Goal: Information Seeking & Learning: Check status

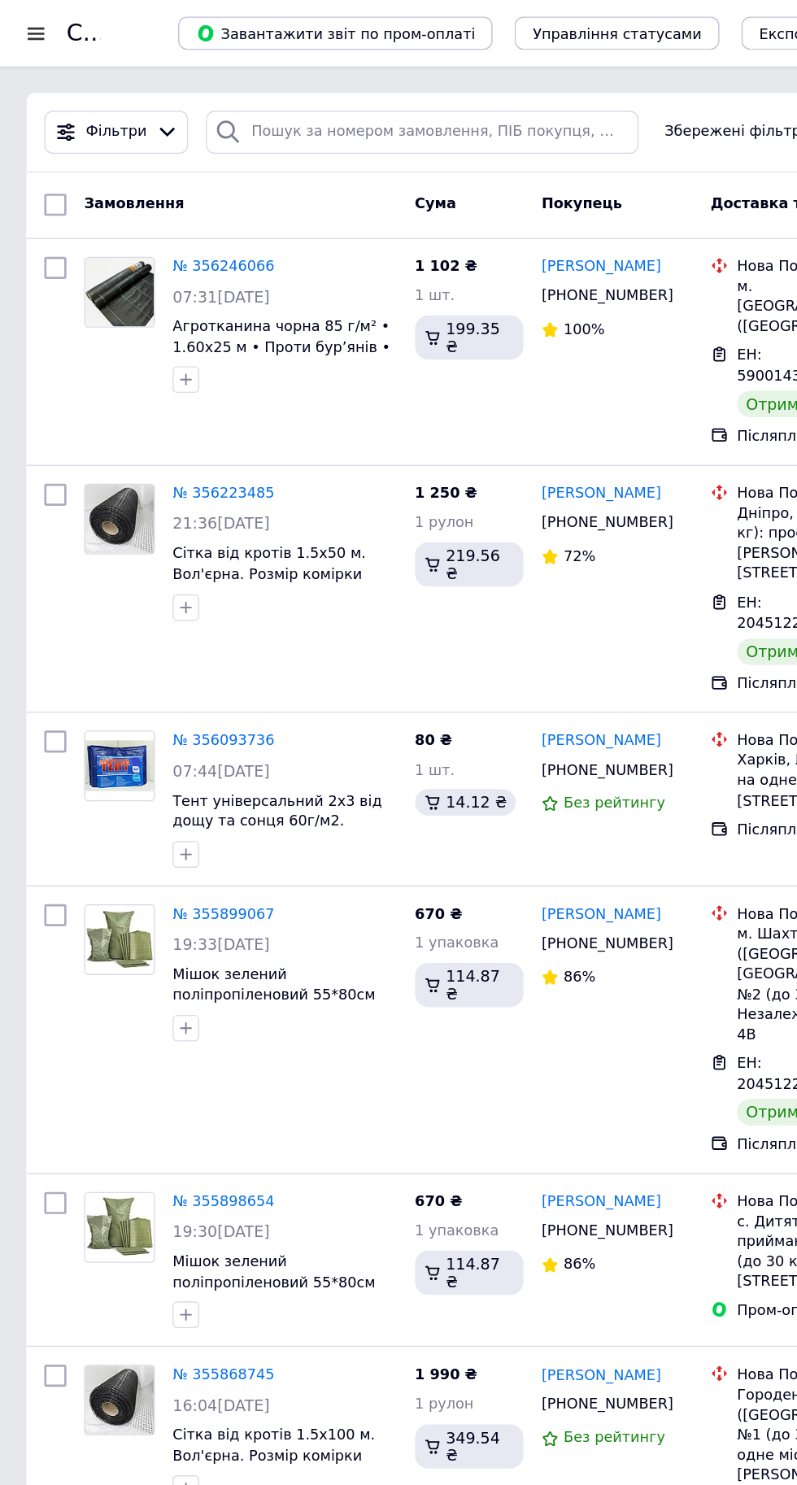
click at [35, 24] on div at bounding box center [26, 24] width 20 height 15
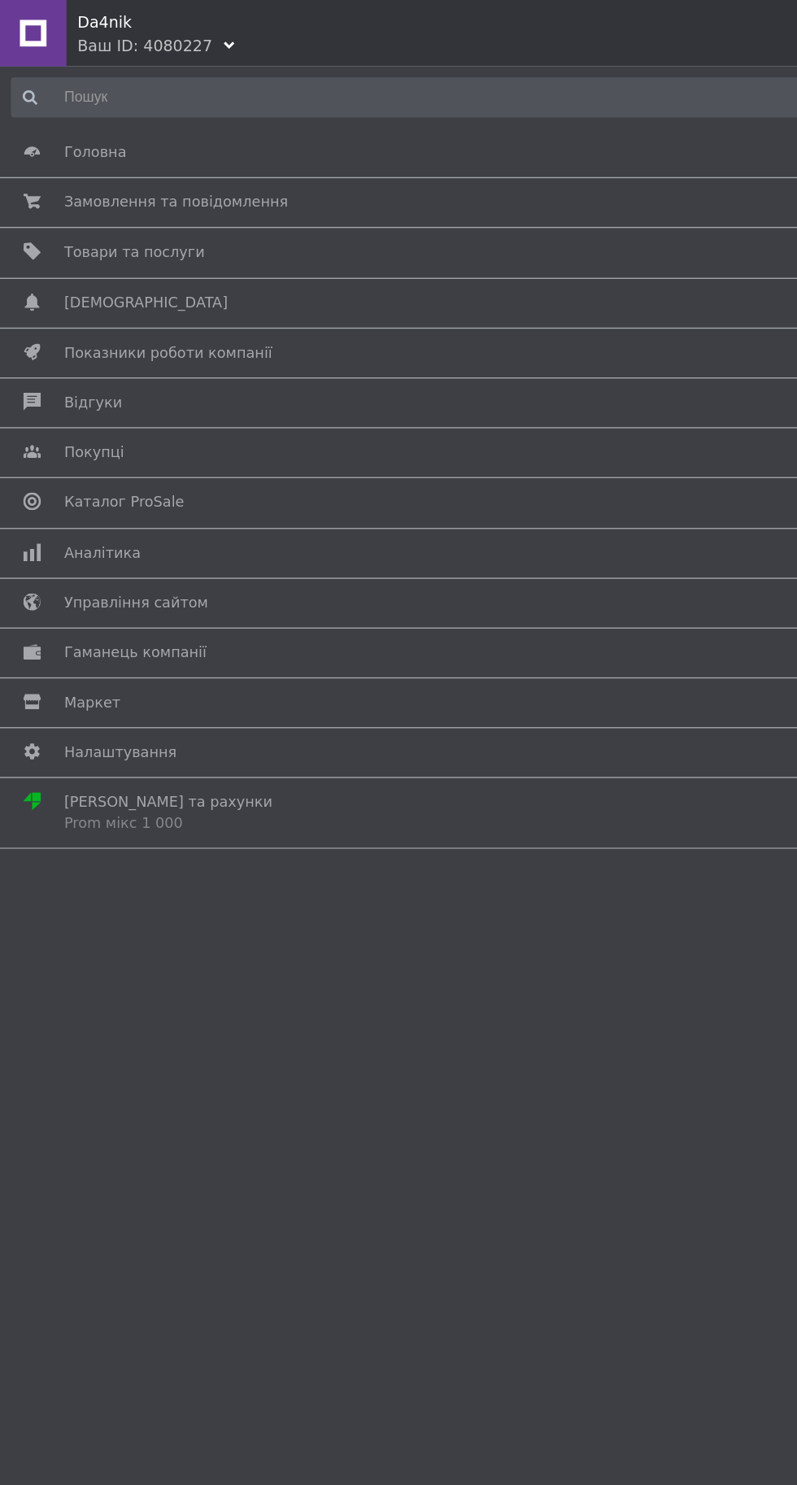
click at [276, 409] on span "Аналітика" at bounding box center [395, 406] width 697 height 15
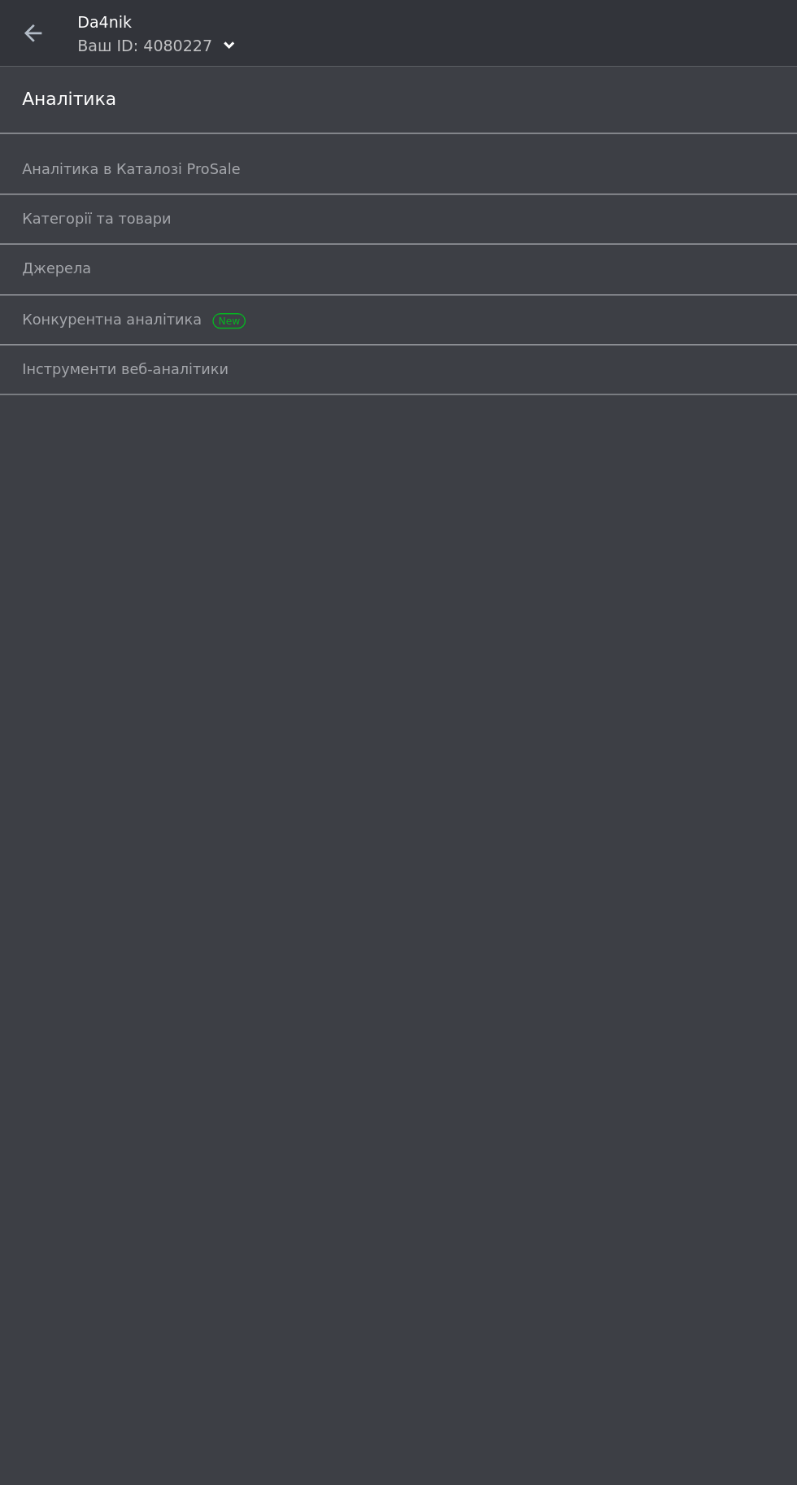
click at [80, 128] on span "Аналітика в Каталозі ProSale" at bounding box center [96, 124] width 160 height 15
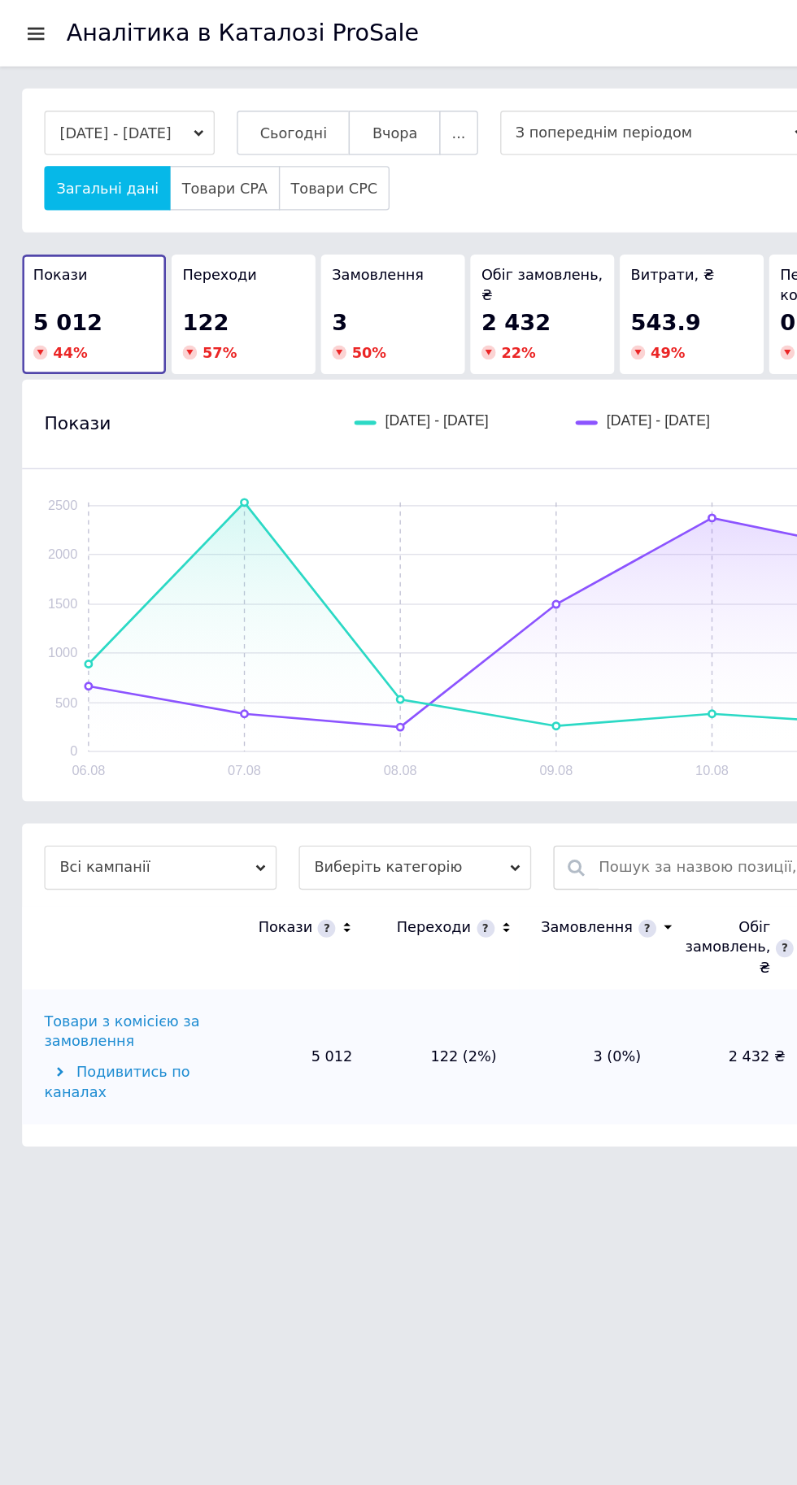
click at [241, 98] on span "Сьогодні" at bounding box center [216, 98] width 50 height 12
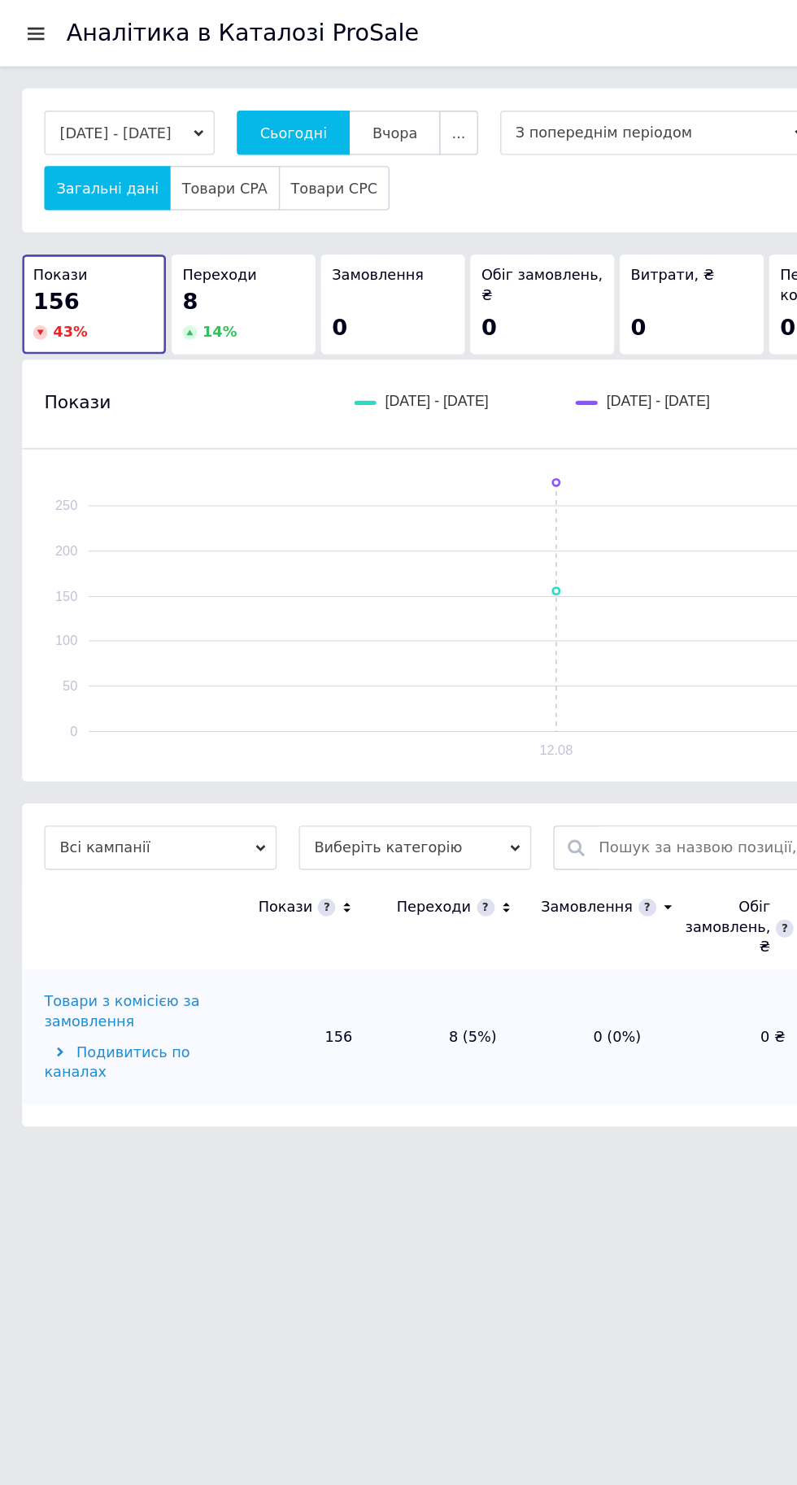
click at [22, 25] on div at bounding box center [26, 24] width 20 height 15
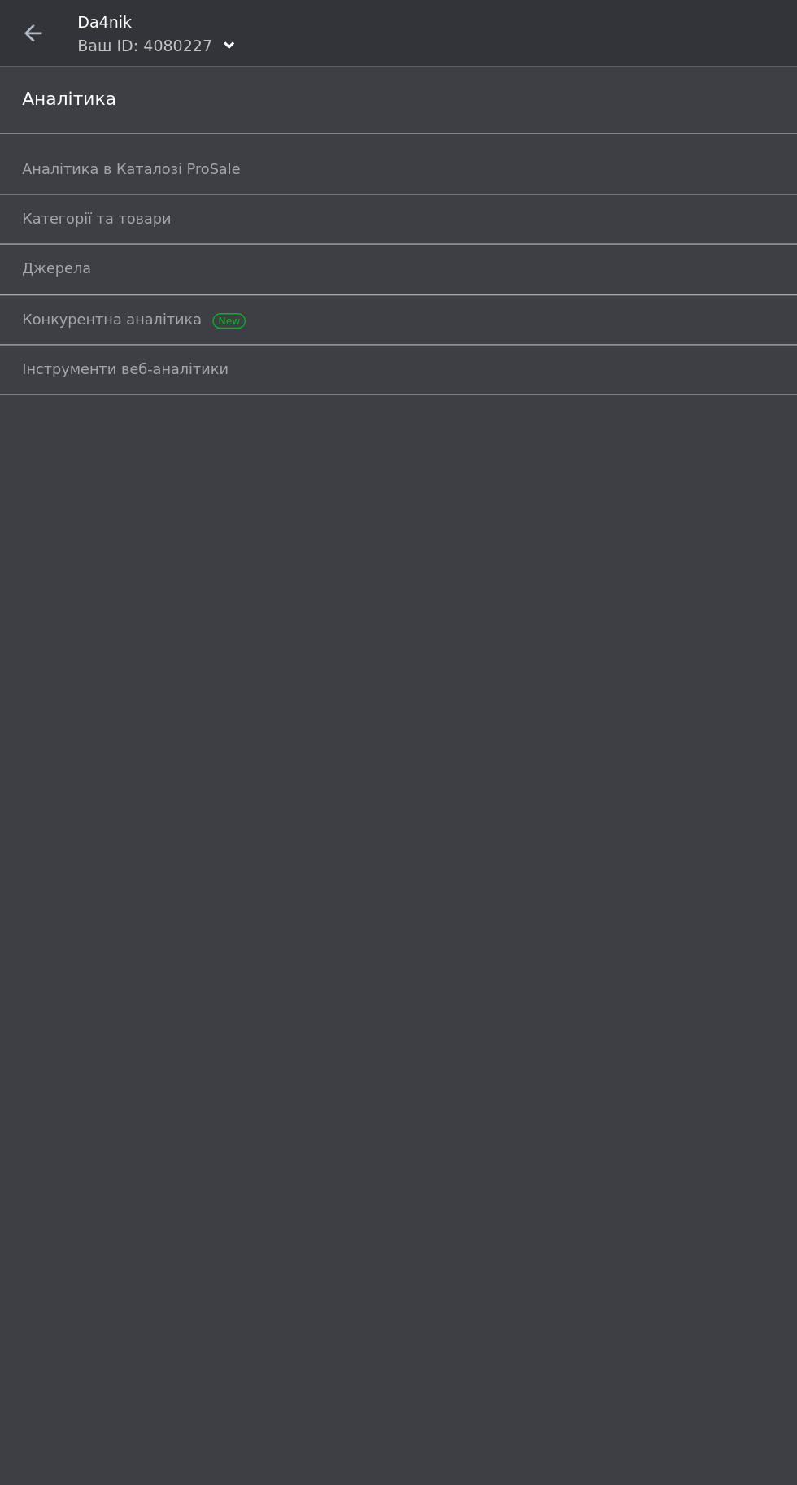
click at [24, 18] on icon at bounding box center [24, 24] width 13 height 13
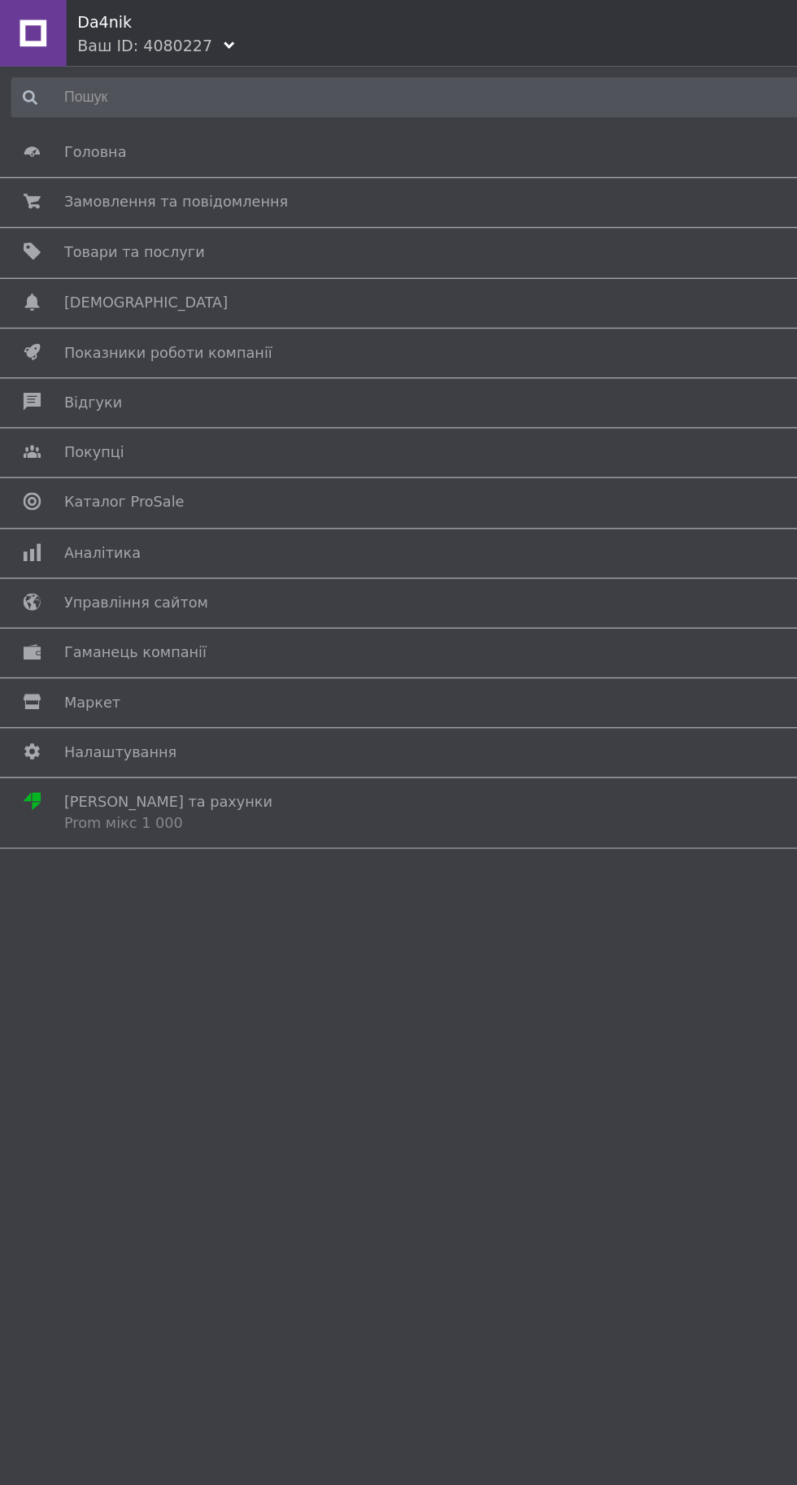
click at [357, 257] on span "Показники роботи компанії" at bounding box center [395, 259] width 697 height 15
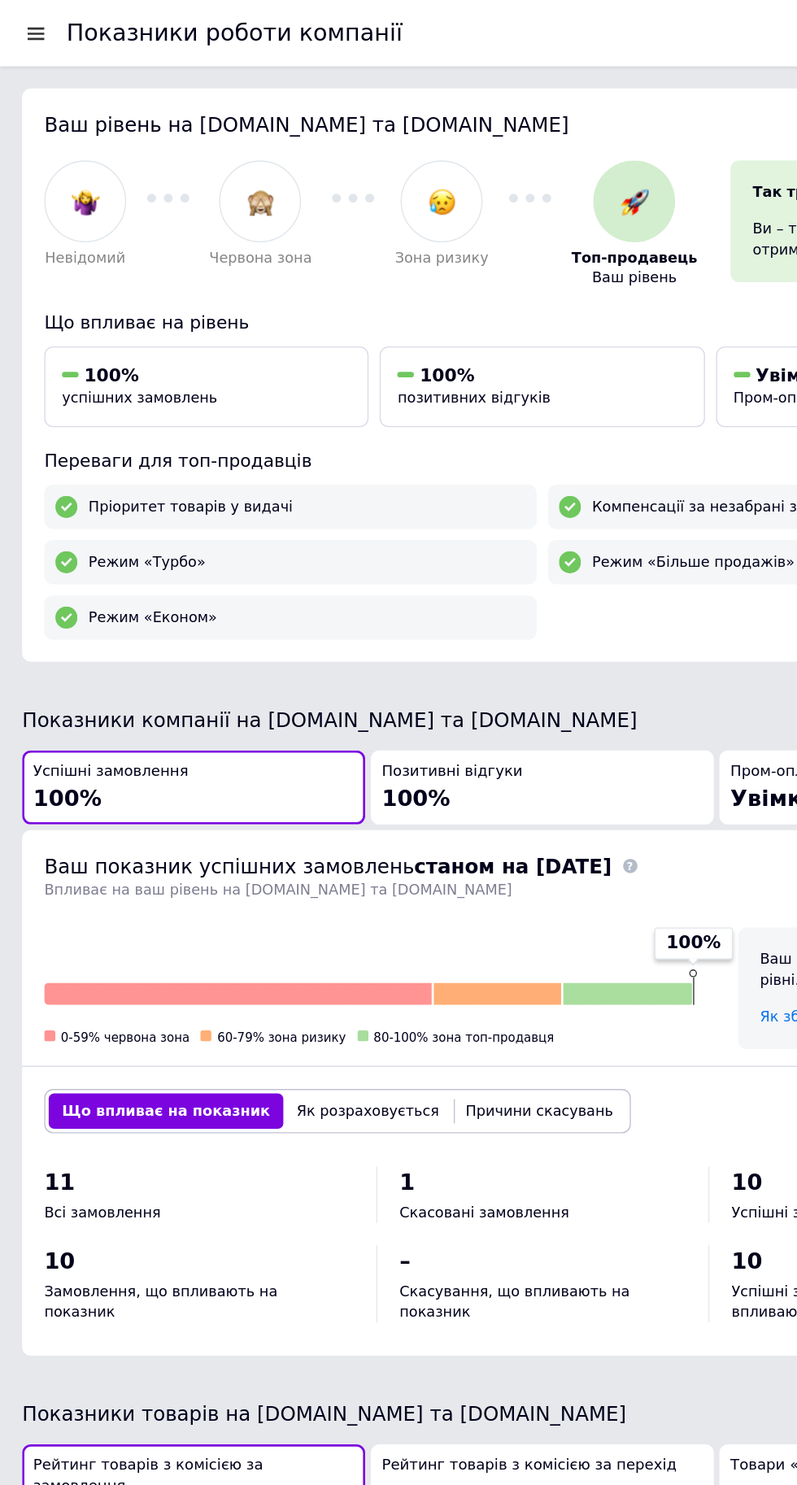
click at [27, 20] on div at bounding box center [26, 24] width 20 height 15
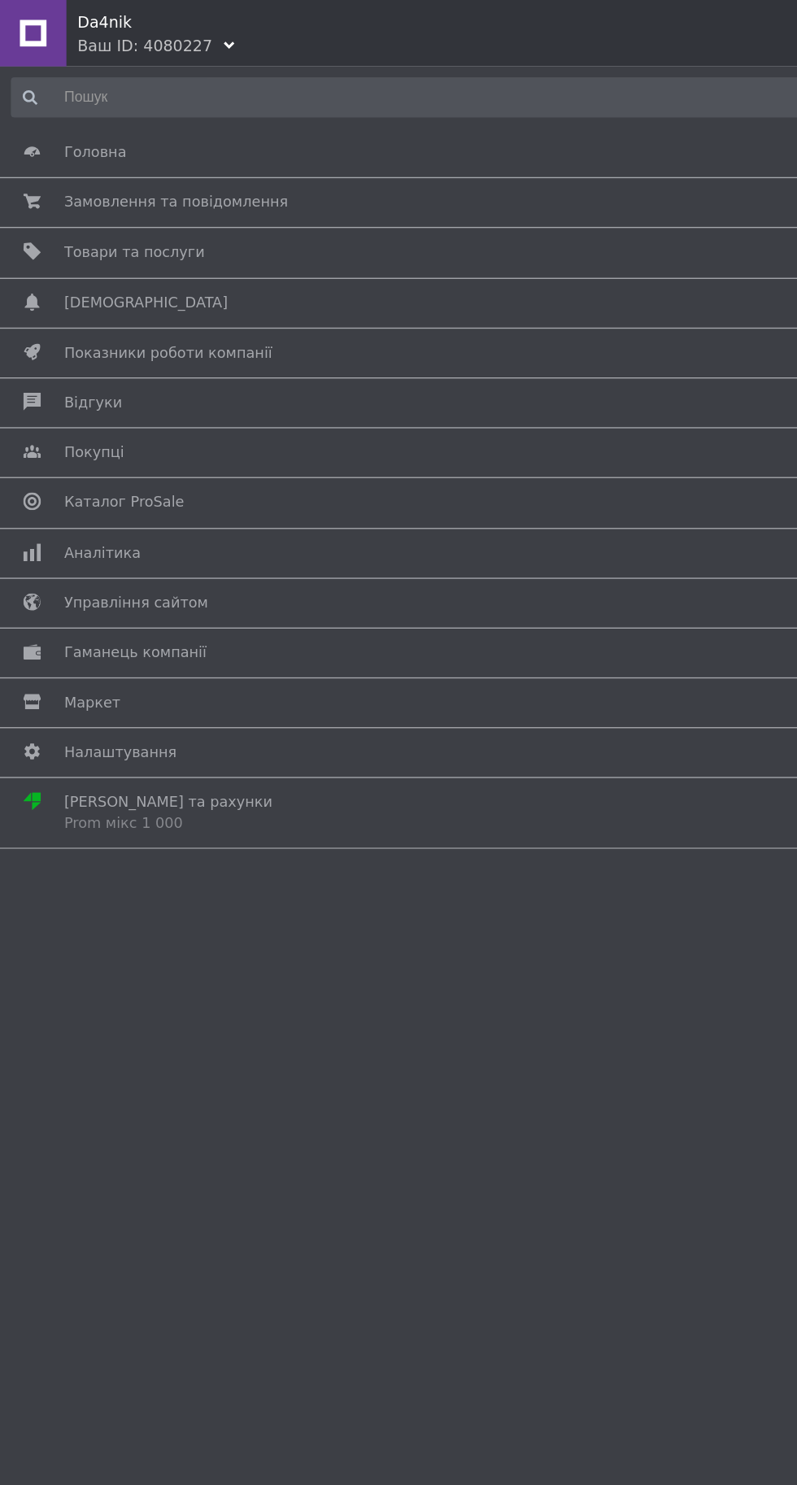
click at [277, 402] on span "Аналітика" at bounding box center [395, 406] width 697 height 15
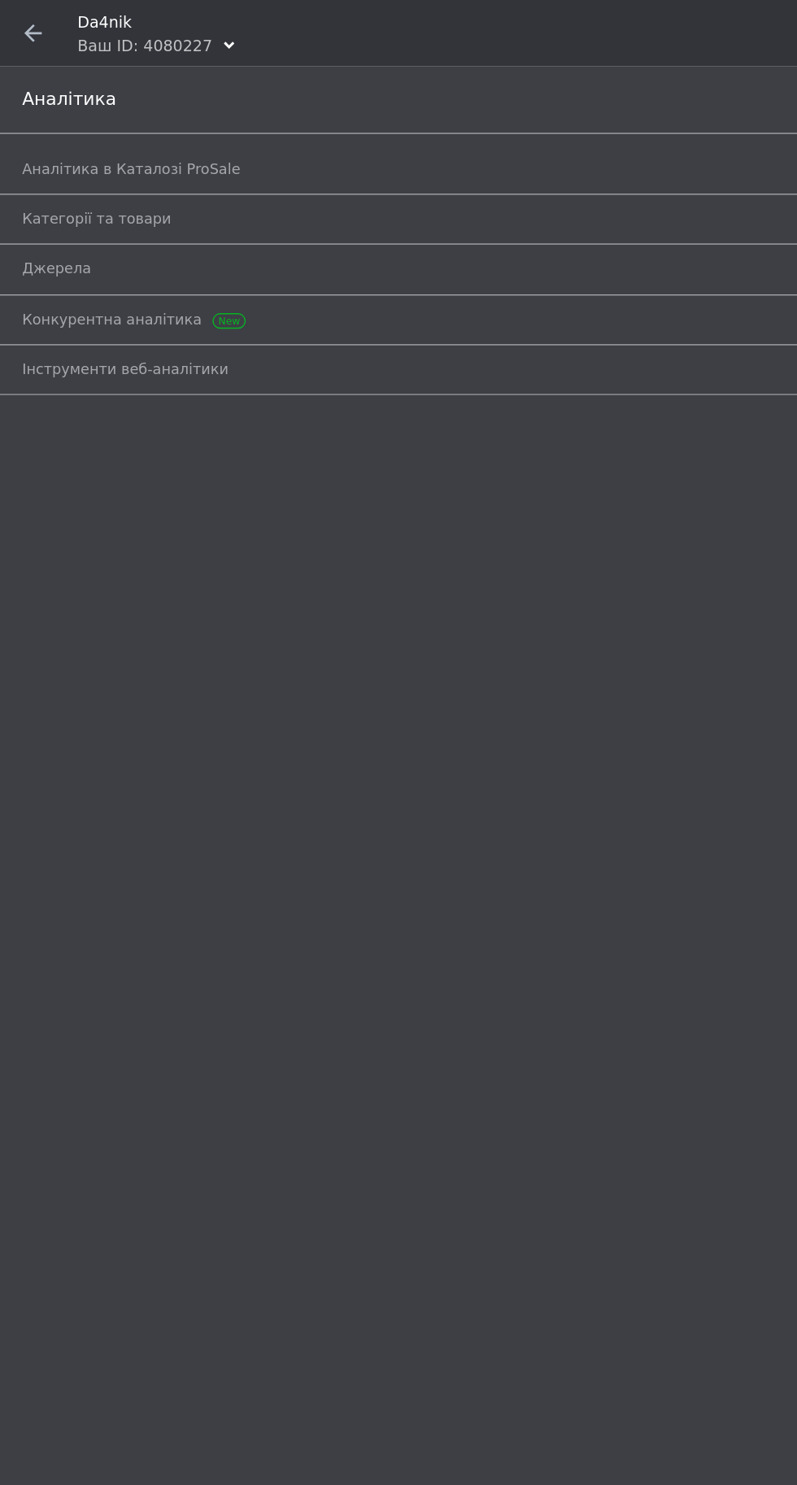
click at [82, 124] on span "Аналітика в Каталозі ProSale" at bounding box center [96, 124] width 160 height 15
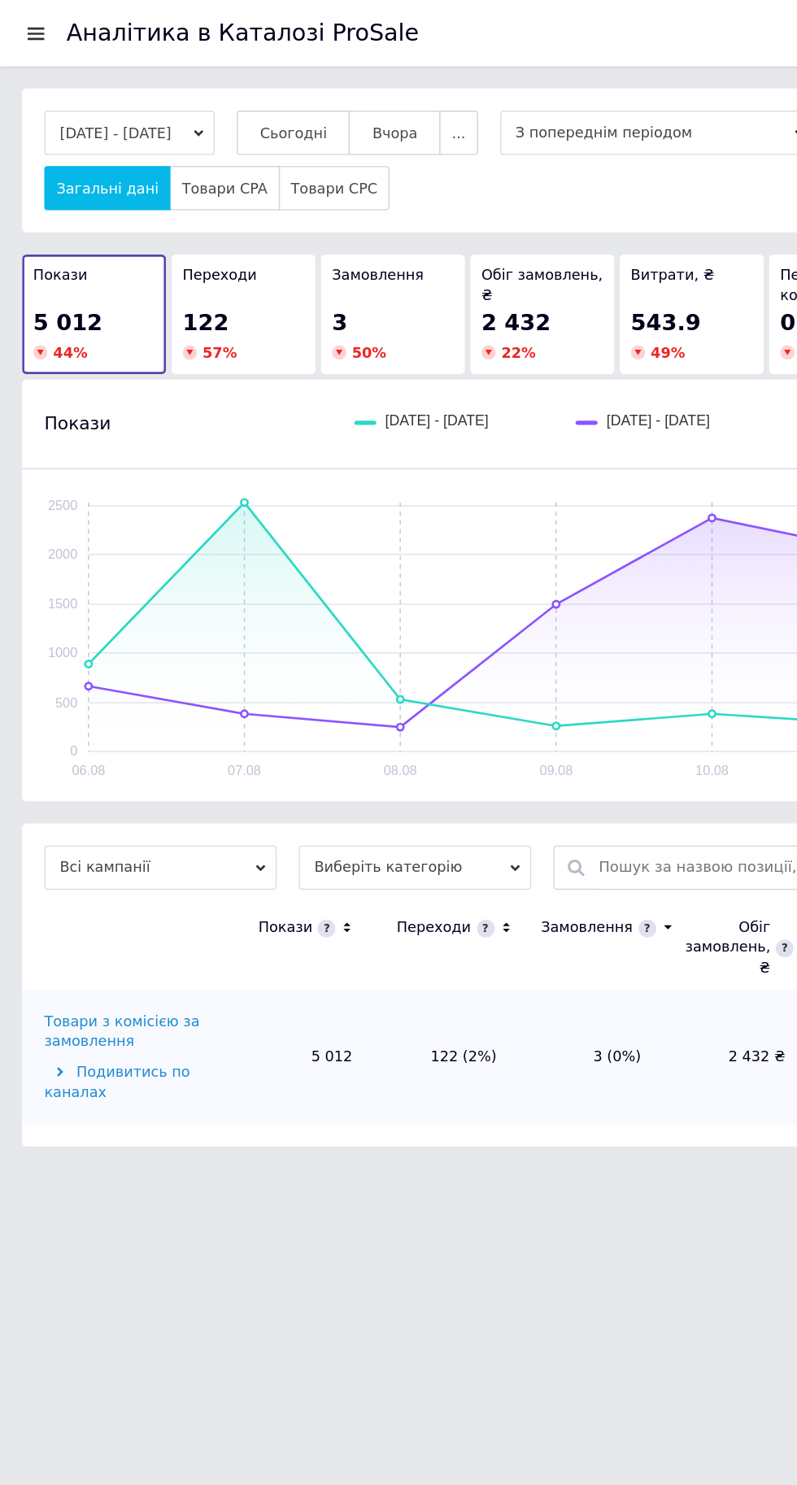
click at [30, 24] on div at bounding box center [26, 24] width 20 height 15
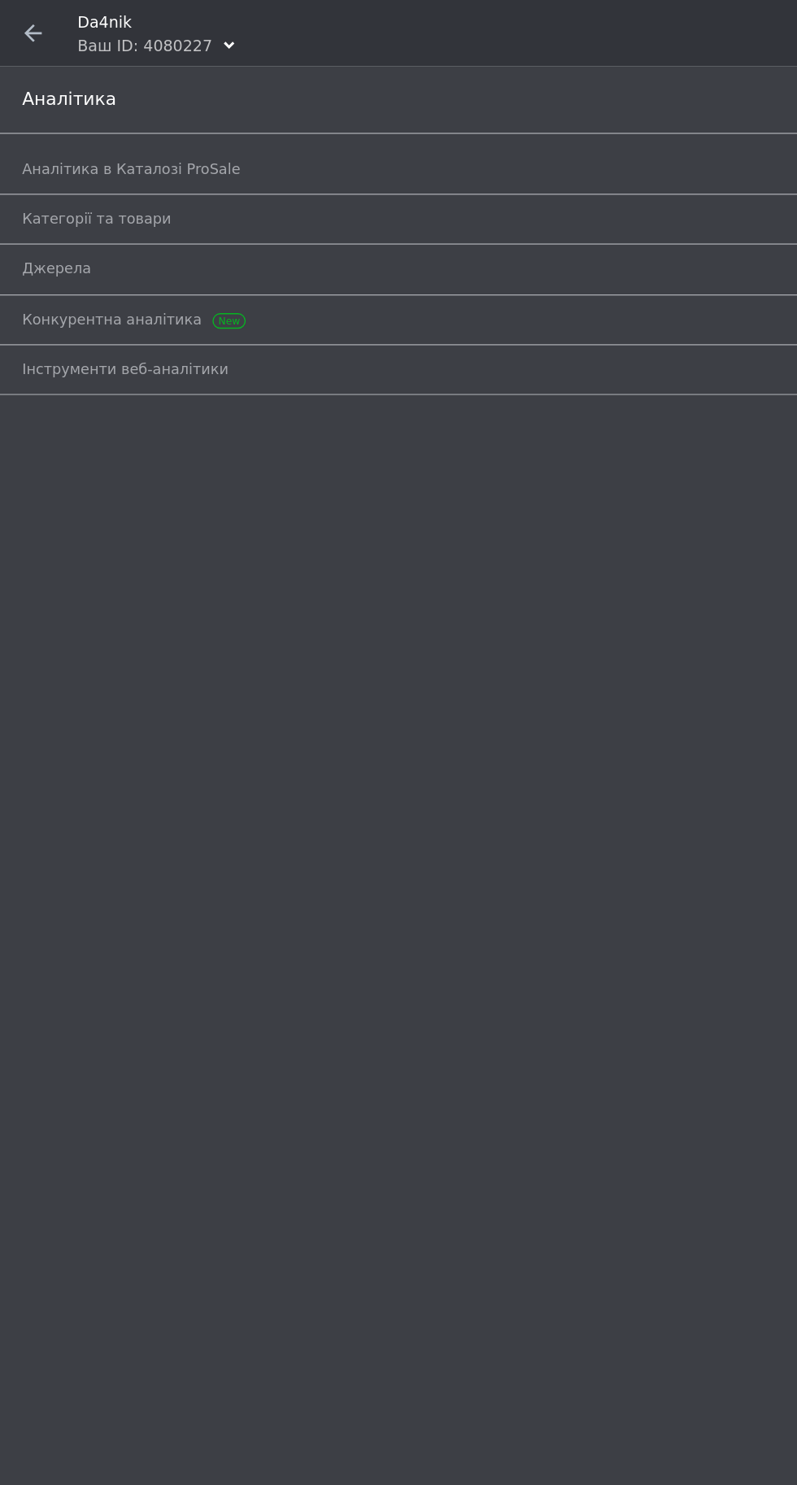
click at [26, 6] on span at bounding box center [24, 24] width 49 height 49
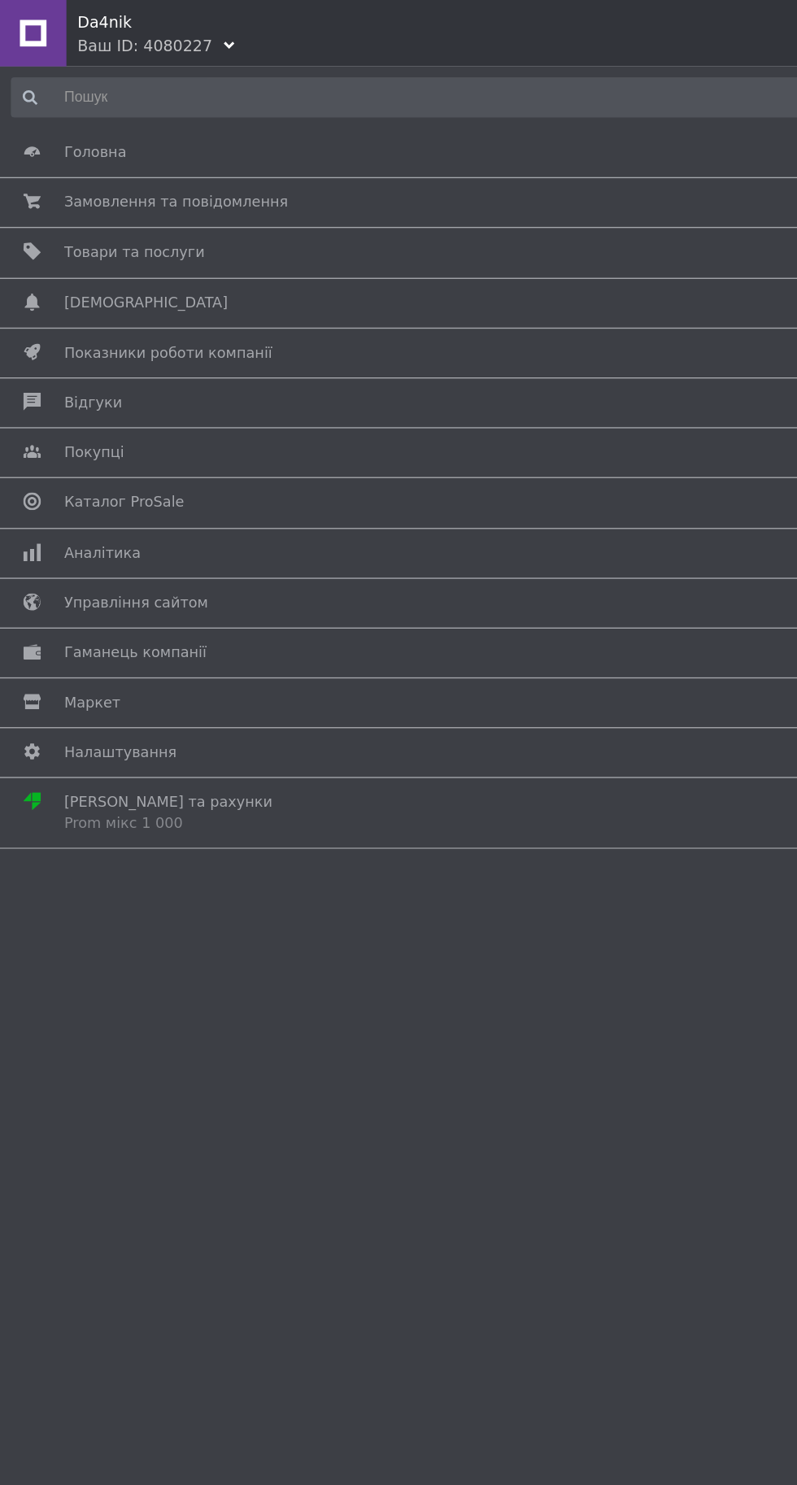
click at [265, 294] on span "Відгуки" at bounding box center [395, 296] width 697 height 15
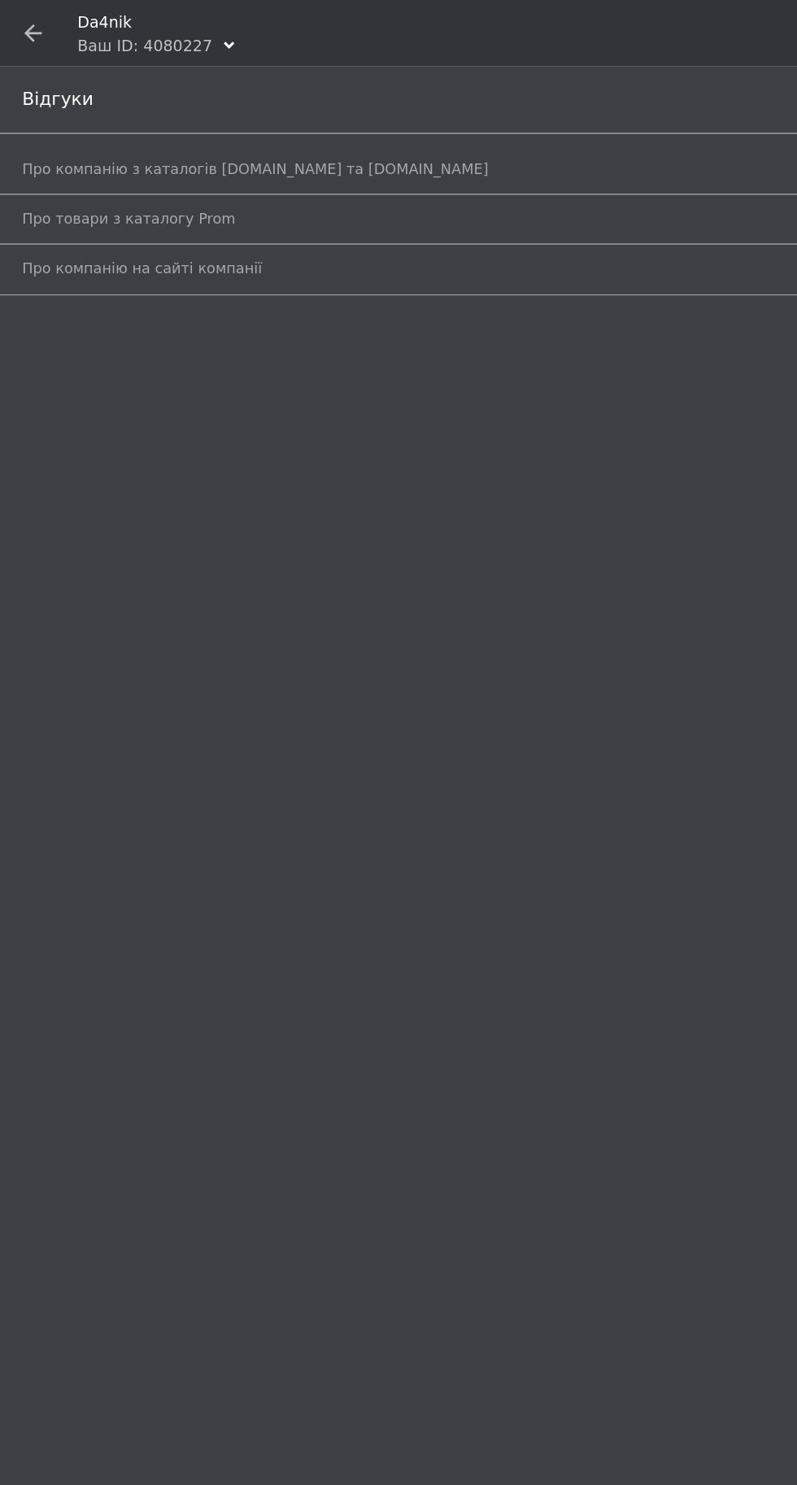
click at [101, 117] on span "Про компанію з каталогів [DOMAIN_NAME] та [DOMAIN_NAME]" at bounding box center [187, 124] width 342 height 15
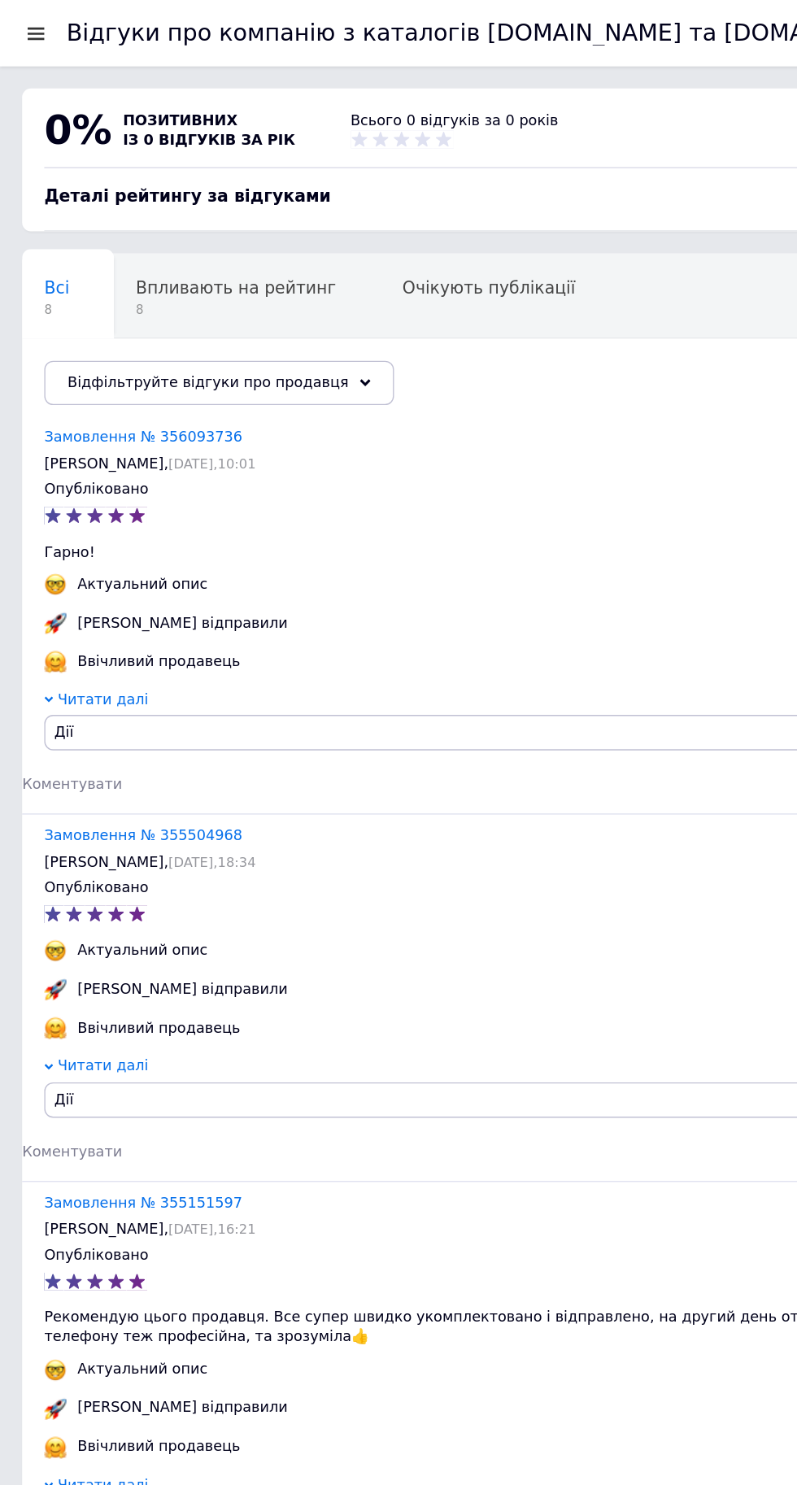
click at [33, 19] on div at bounding box center [26, 24] width 20 height 15
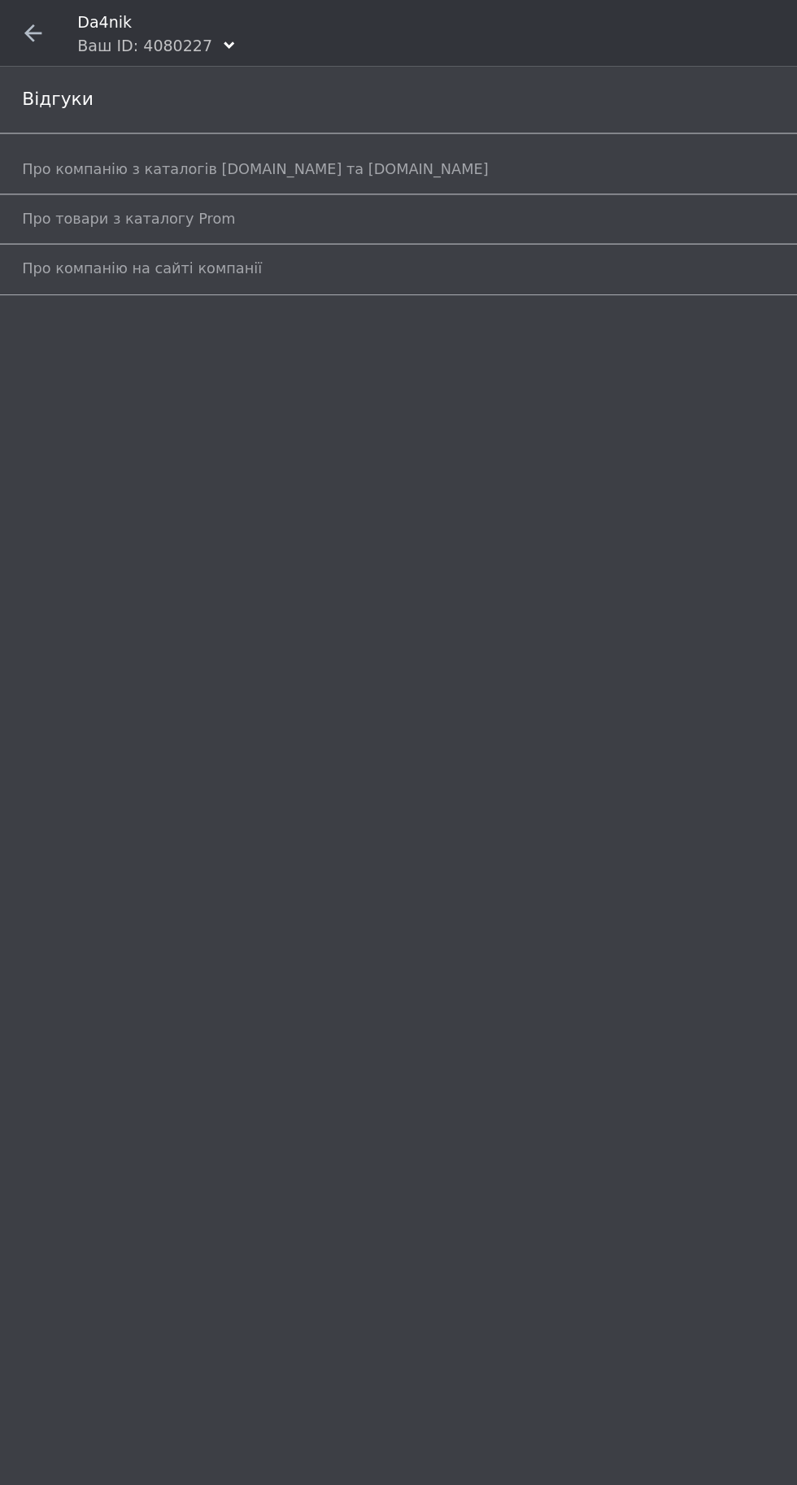
click at [51, 88] on div "Відгуки" at bounding box center [398, 74] width 797 height 50
click at [30, 4] on span at bounding box center [24, 24] width 49 height 49
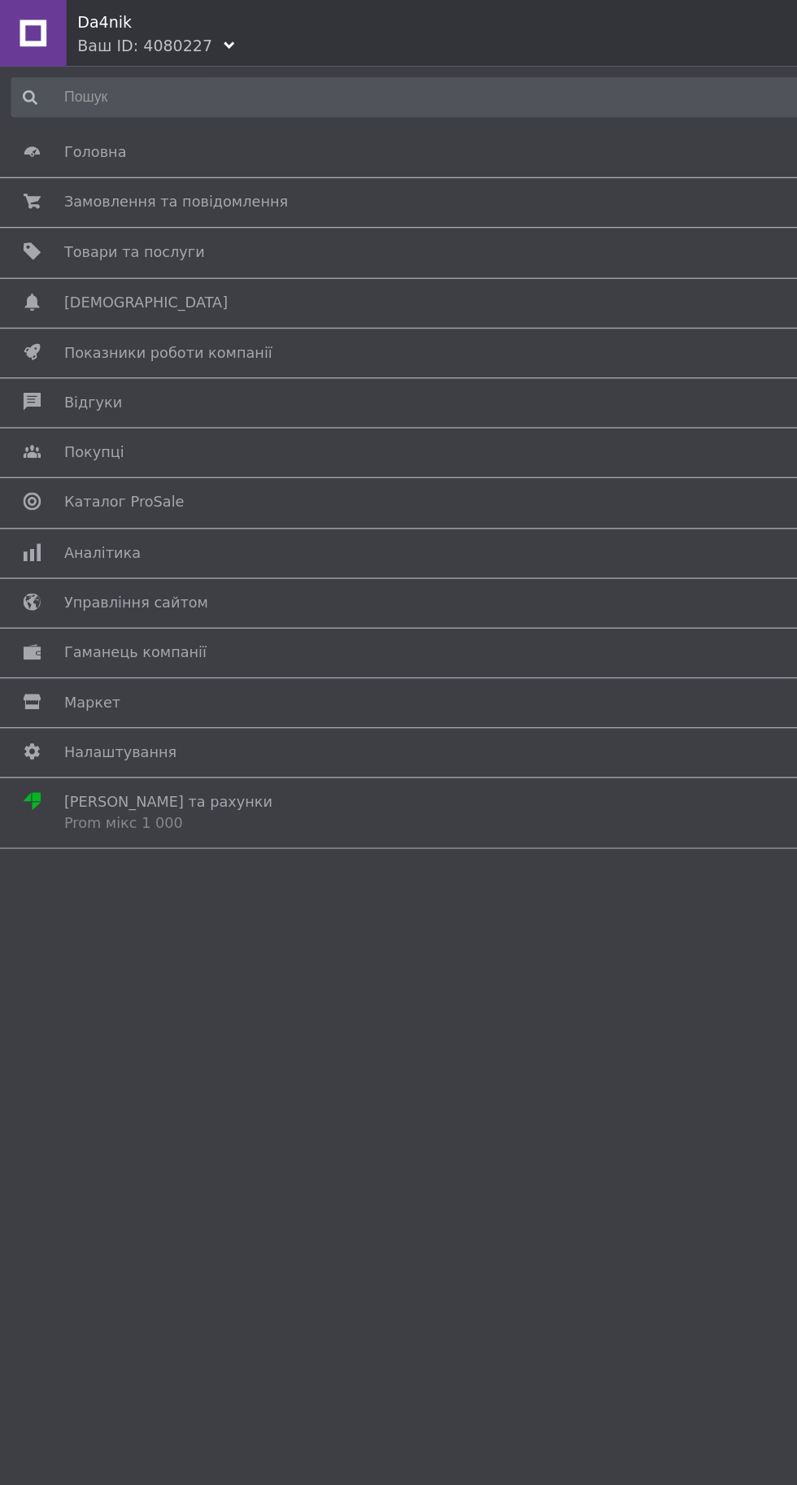
click at [86, 113] on span "Головна" at bounding box center [70, 112] width 46 height 15
